Goal: Information Seeking & Learning: Learn about a topic

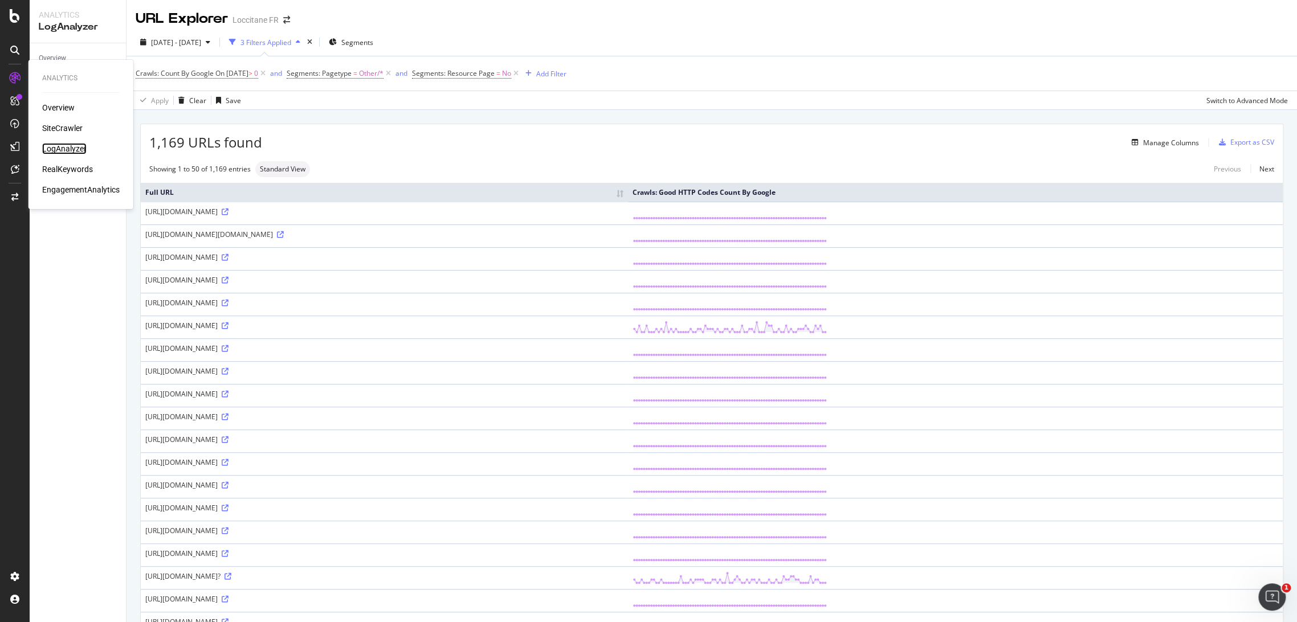
click at [44, 145] on div "LogAnalyzer" at bounding box center [64, 148] width 44 height 11
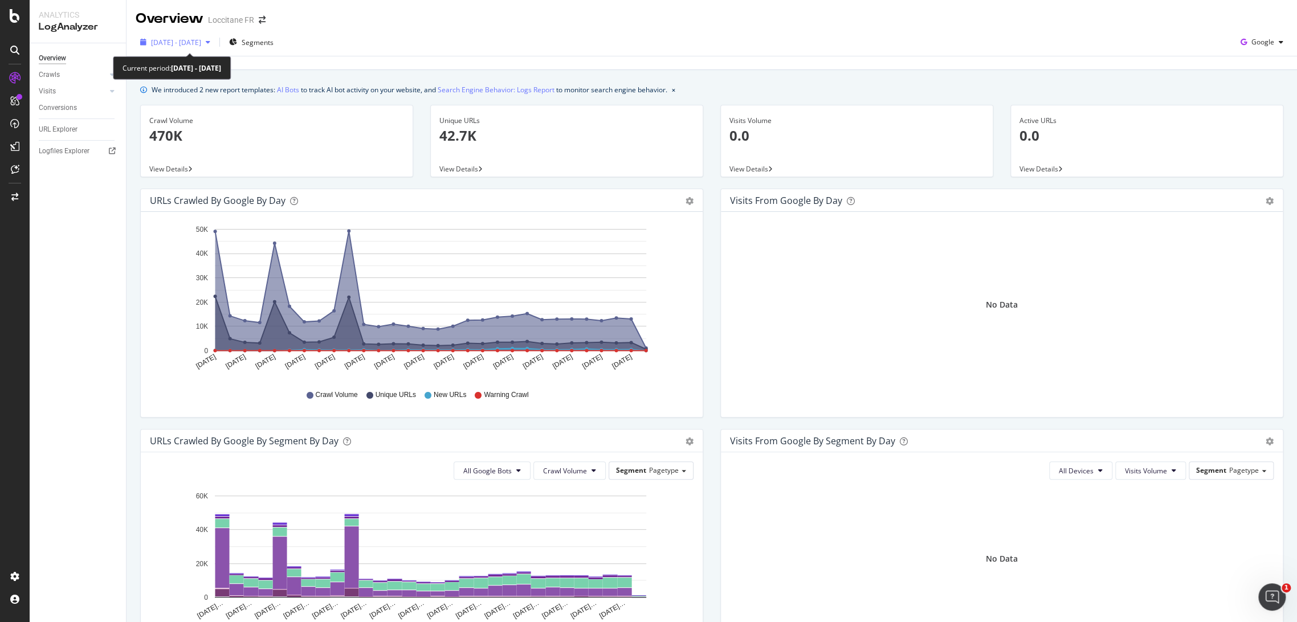
click at [174, 42] on span "[DATE] - [DATE]" at bounding box center [176, 43] width 50 height 10
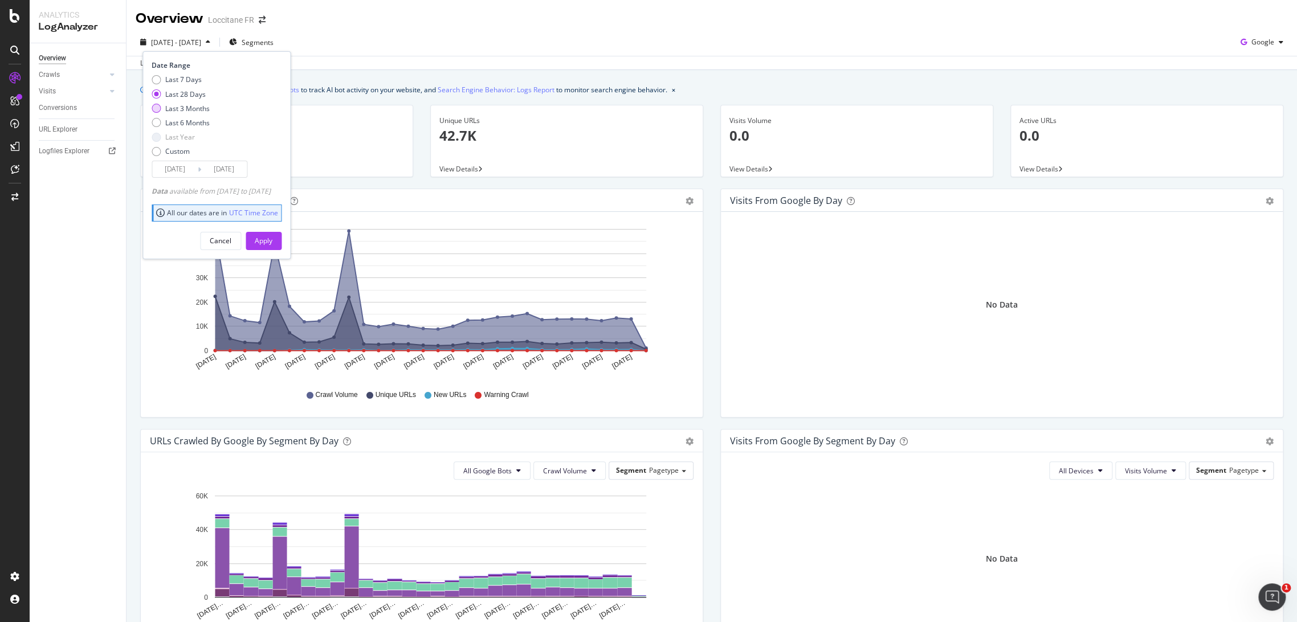
click at [182, 108] on div "Last 3 Months" at bounding box center [187, 109] width 44 height 10
type input "[DATE]"
click at [272, 247] on div "Apply" at bounding box center [264, 241] width 18 height 17
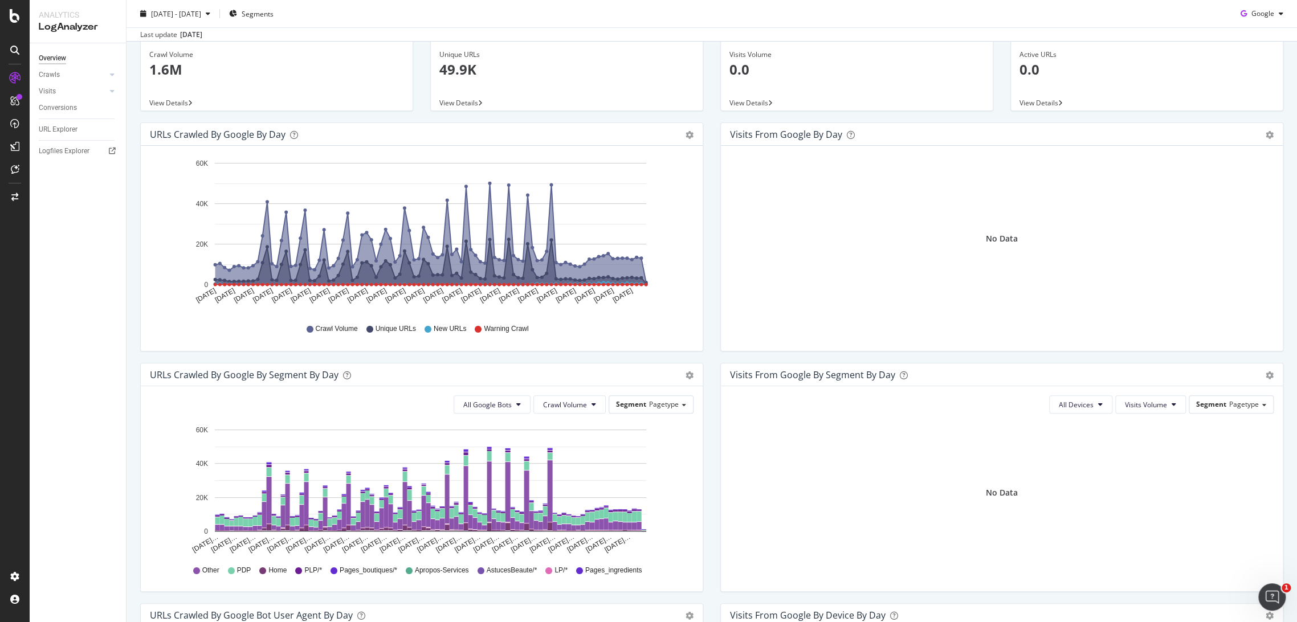
scroll to position [169, 0]
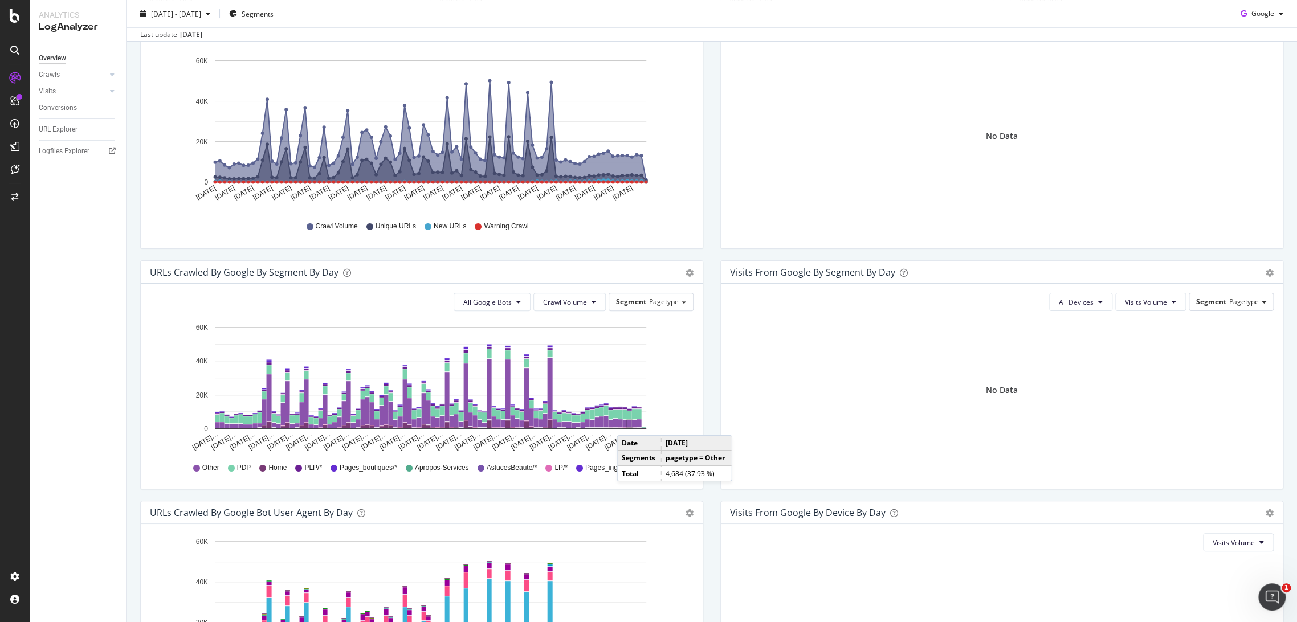
click at [628, 424] on rect "A chart." at bounding box center [629, 423] width 5 height 7
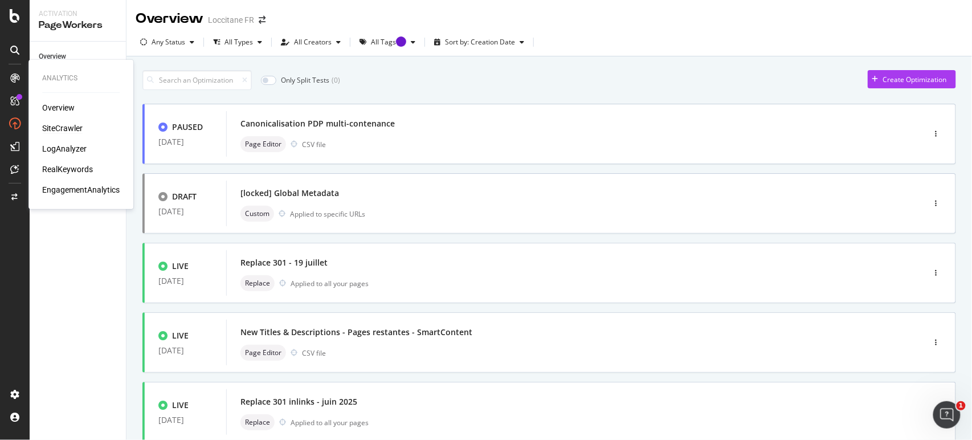
click at [66, 124] on div "SiteCrawler" at bounding box center [62, 128] width 40 height 11
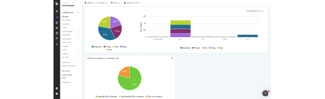
scroll to position [1212, 0]
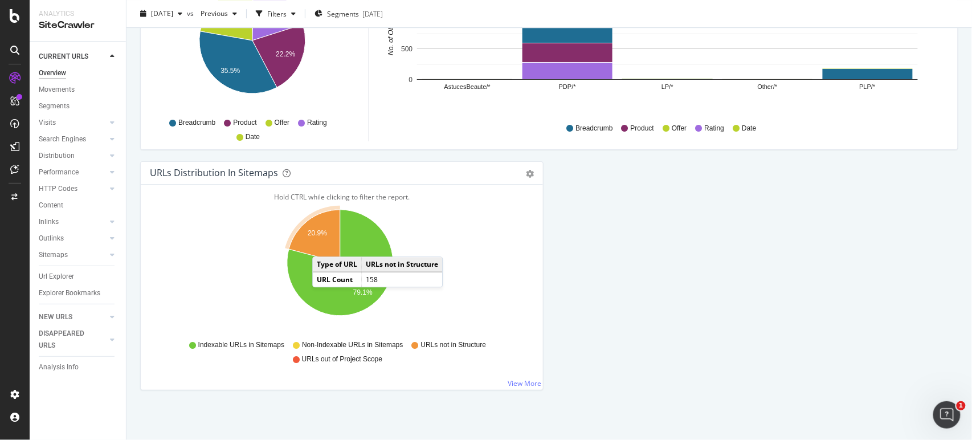
click at [324, 244] on icon "A chart." at bounding box center [314, 236] width 51 height 53
click at [318, 247] on icon "A chart." at bounding box center [314, 236] width 51 height 53
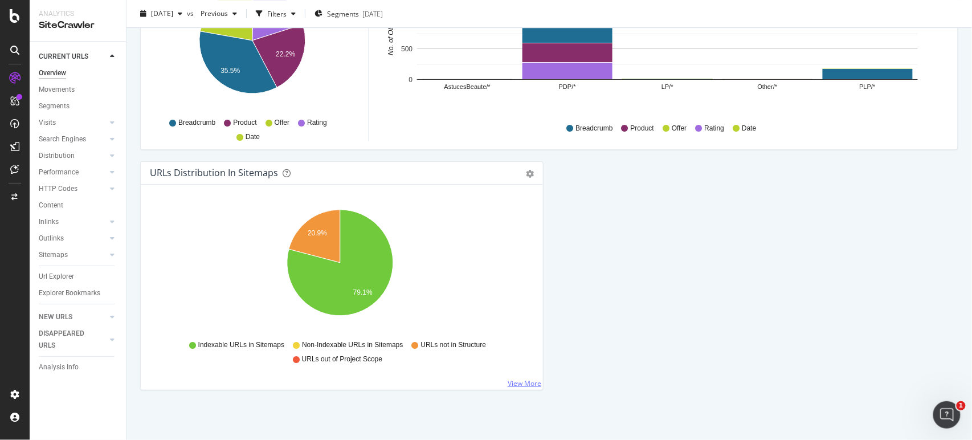
click at [516, 378] on link "View More" at bounding box center [525, 383] width 34 height 10
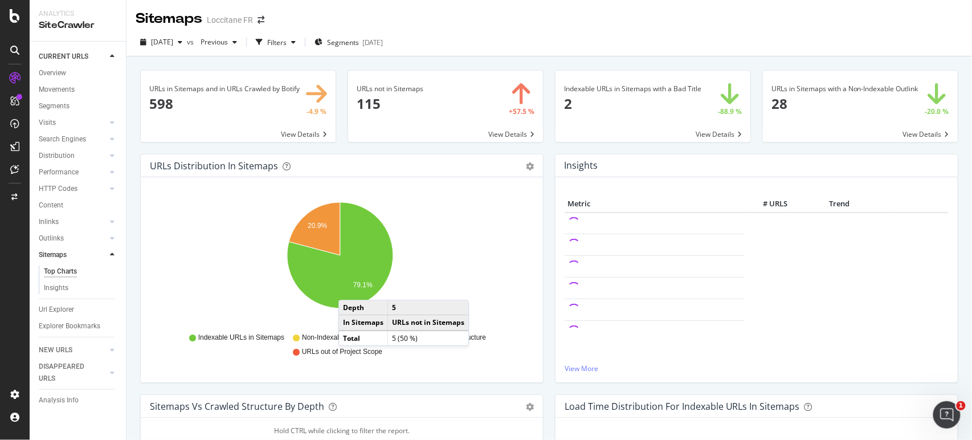
click at [513, 136] on span at bounding box center [445, 106] width 195 height 71
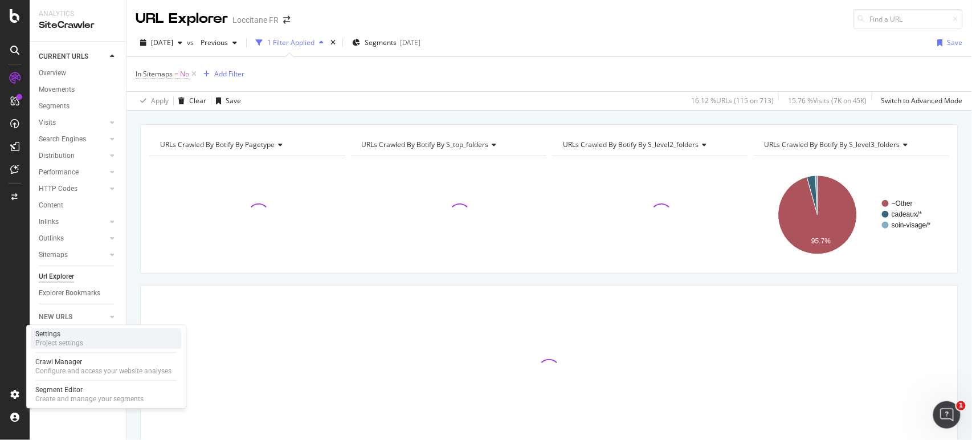
click at [70, 339] on div "Settings" at bounding box center [59, 333] width 48 height 9
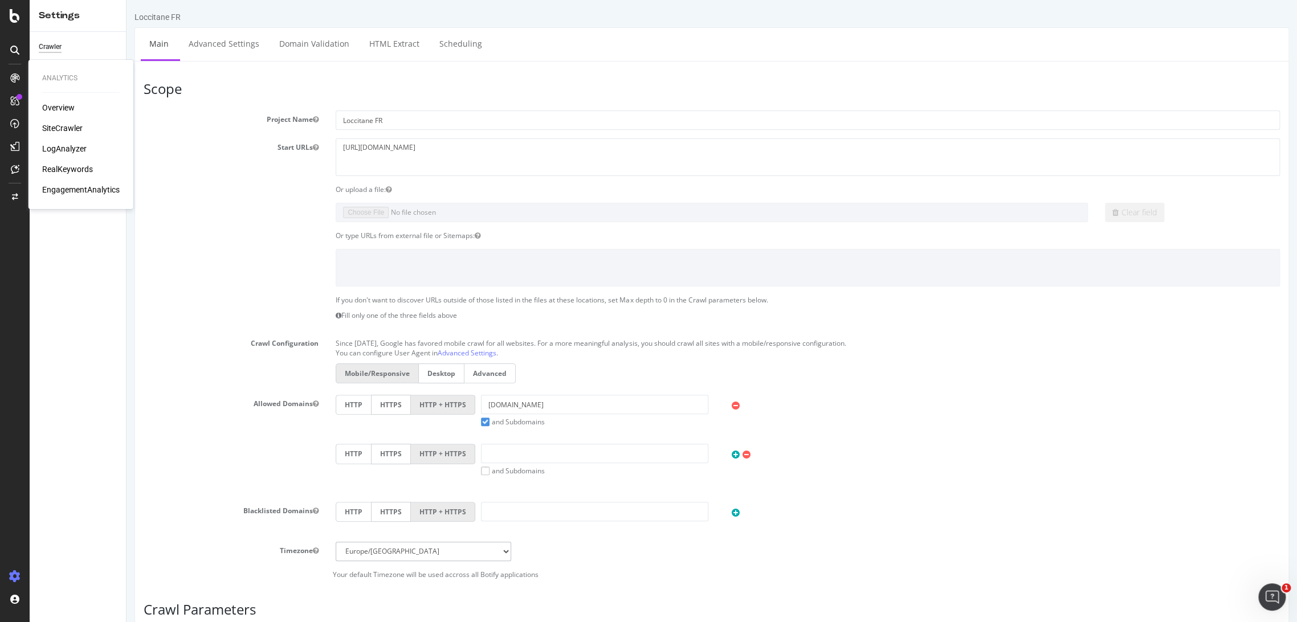
click at [61, 128] on div "SiteCrawler" at bounding box center [62, 128] width 40 height 11
